Goal: Check status: Check status

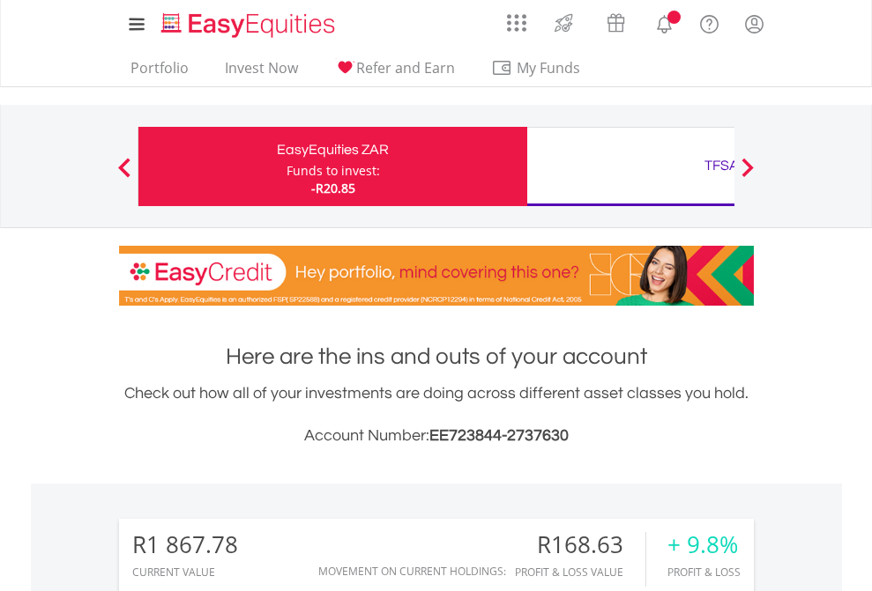
scroll to position [169, 277]
click at [286, 167] on div "Funds to invest:" at bounding box center [332, 171] width 93 height 18
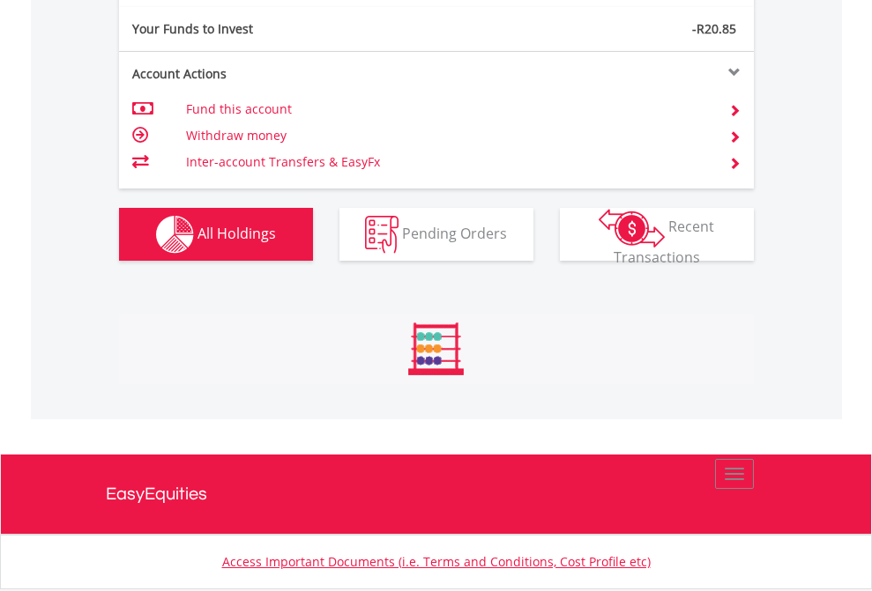
scroll to position [169, 277]
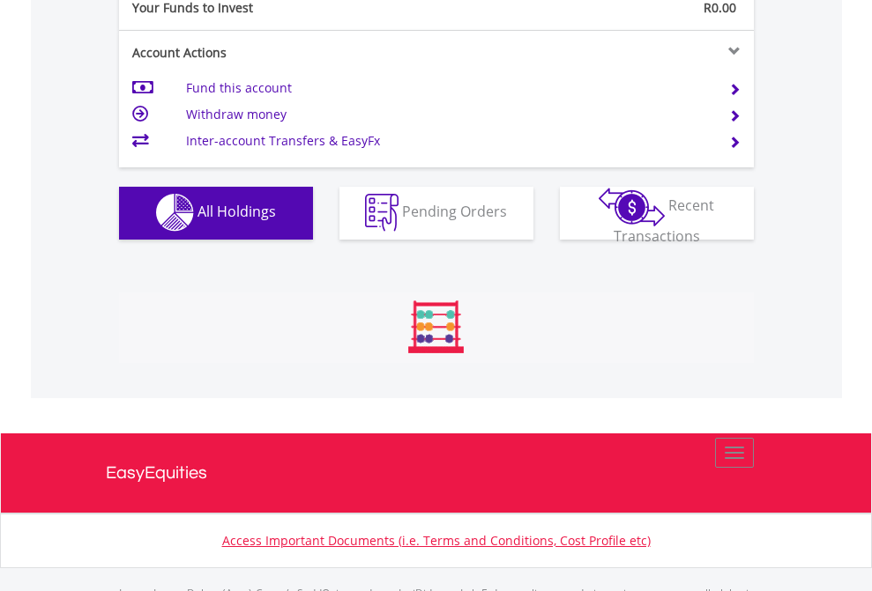
scroll to position [1745, 0]
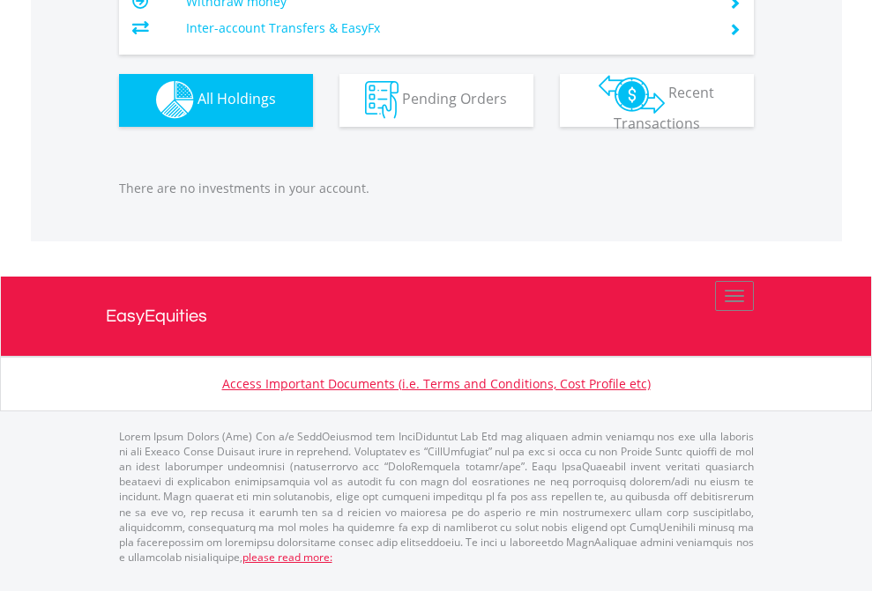
scroll to position [169, 277]
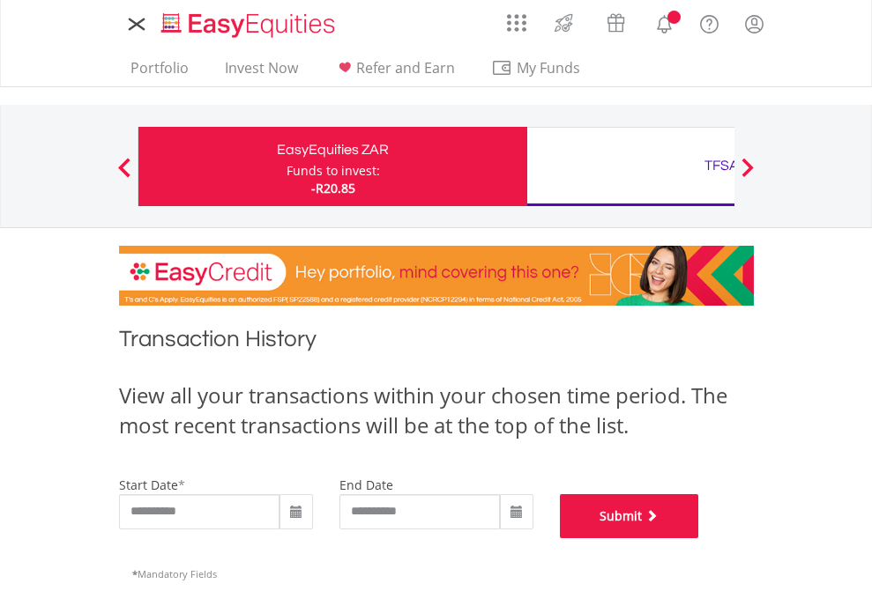
click at [699, 538] on button "Submit" at bounding box center [629, 516] width 139 height 44
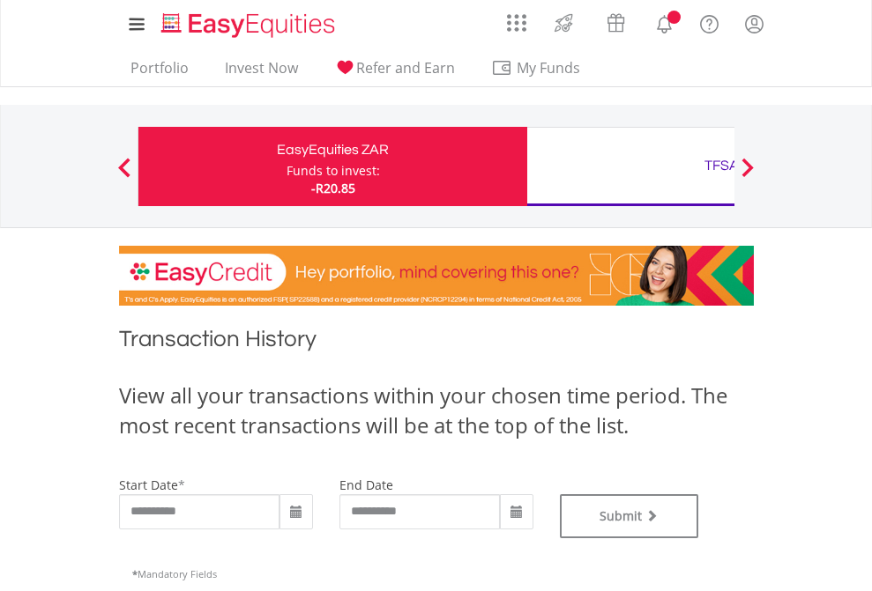
click at [630, 167] on div "TFSA" at bounding box center [721, 165] width 367 height 25
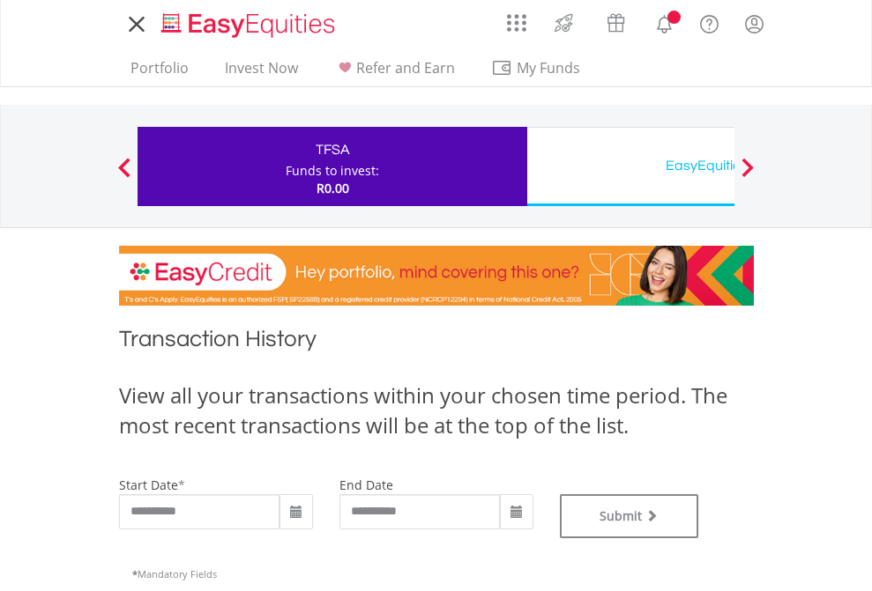
type input "**********"
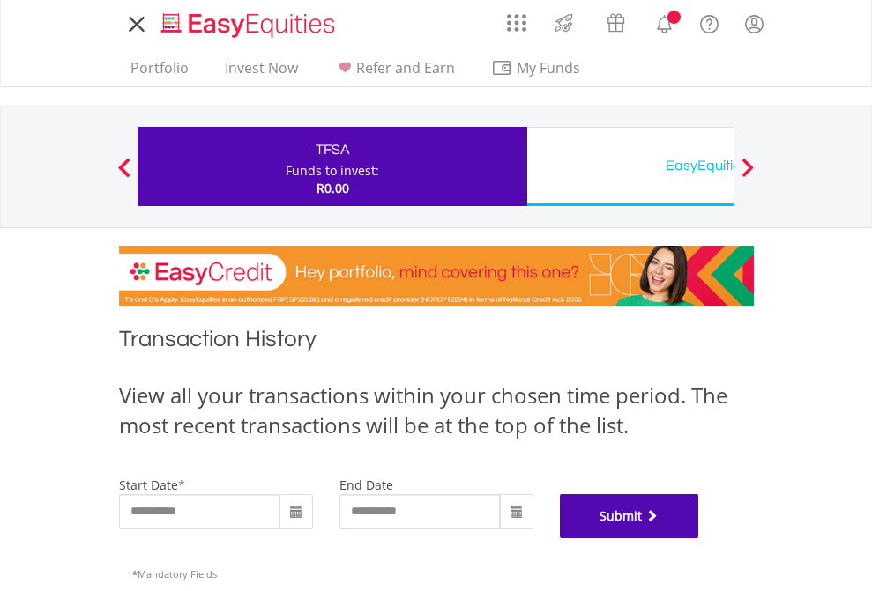
click at [699, 538] on button "Submit" at bounding box center [629, 516] width 139 height 44
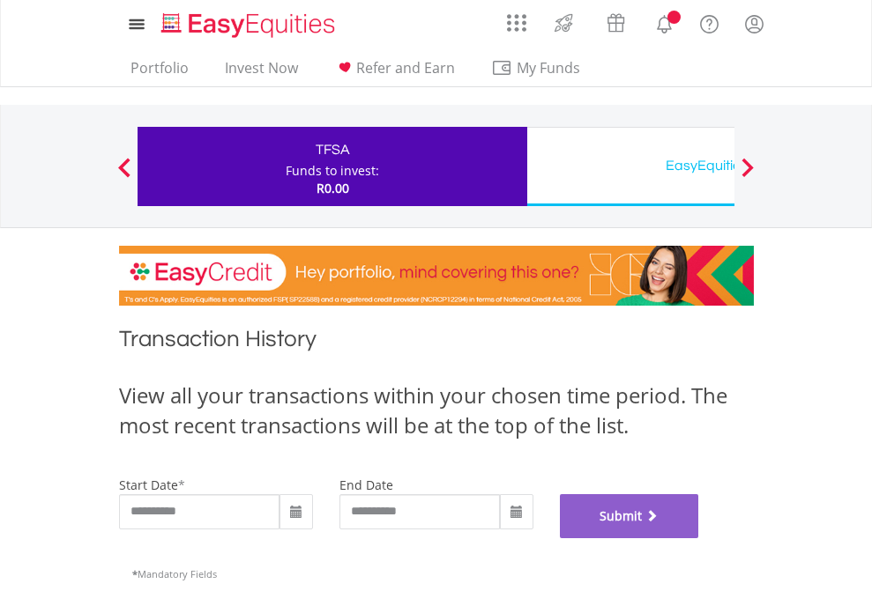
scroll to position [715, 0]
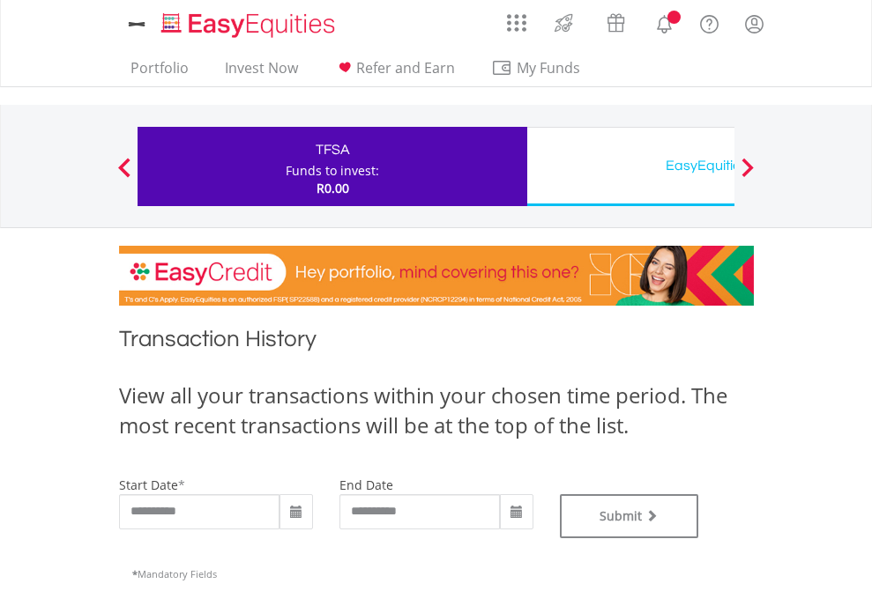
click at [630, 167] on div "EasyEquities USD" at bounding box center [721, 165] width 367 height 25
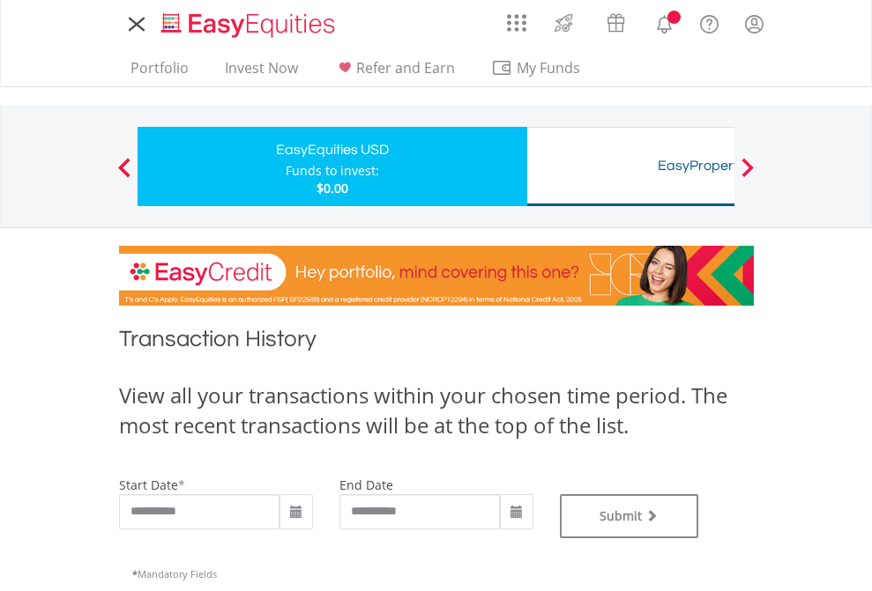
type input "**********"
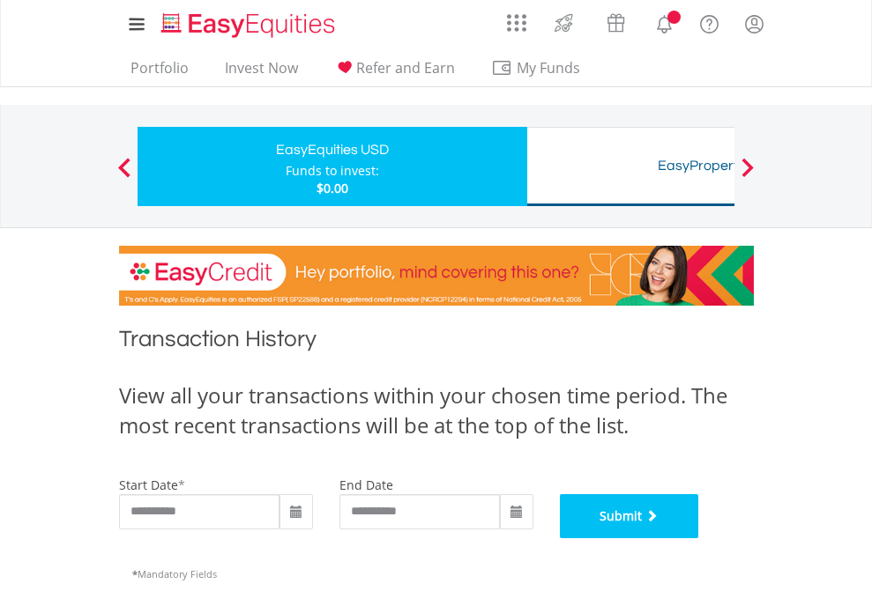
click at [699, 538] on button "Submit" at bounding box center [629, 516] width 139 height 44
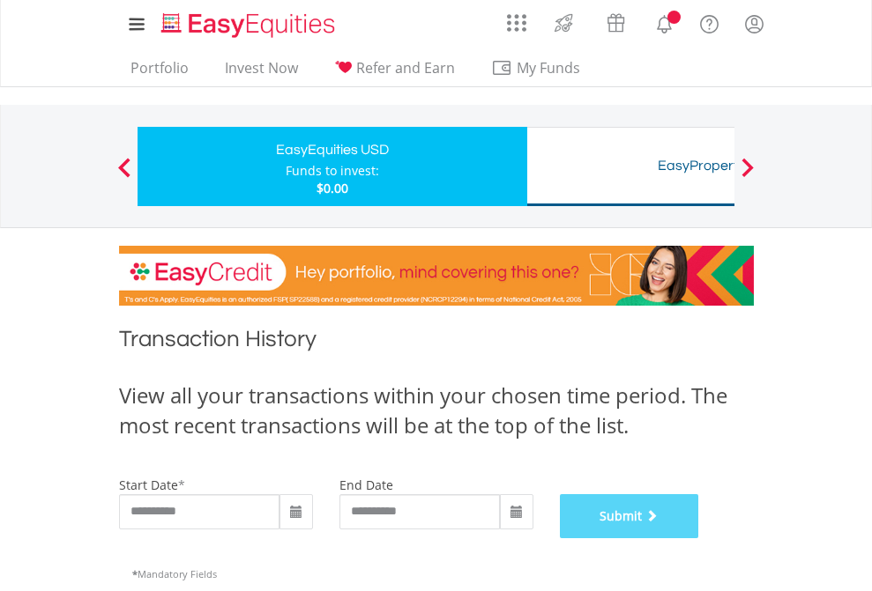
scroll to position [715, 0]
